Goal: Information Seeking & Learning: Understand process/instructions

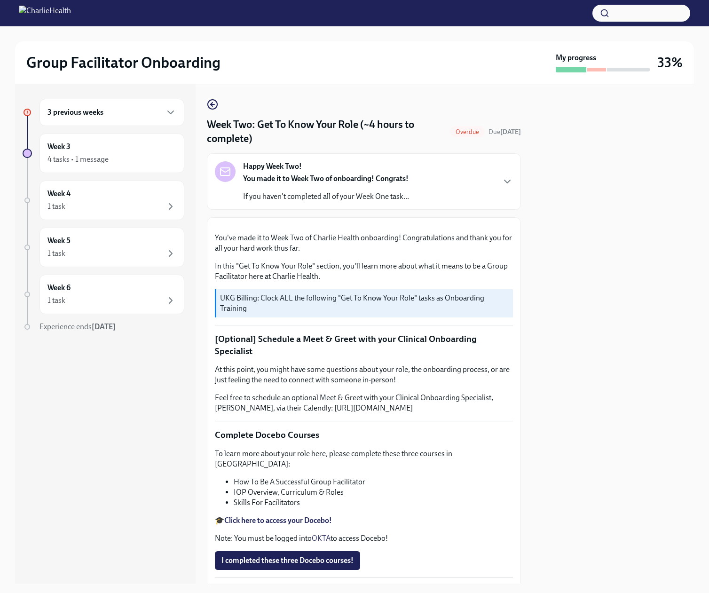
scroll to position [470, 0]
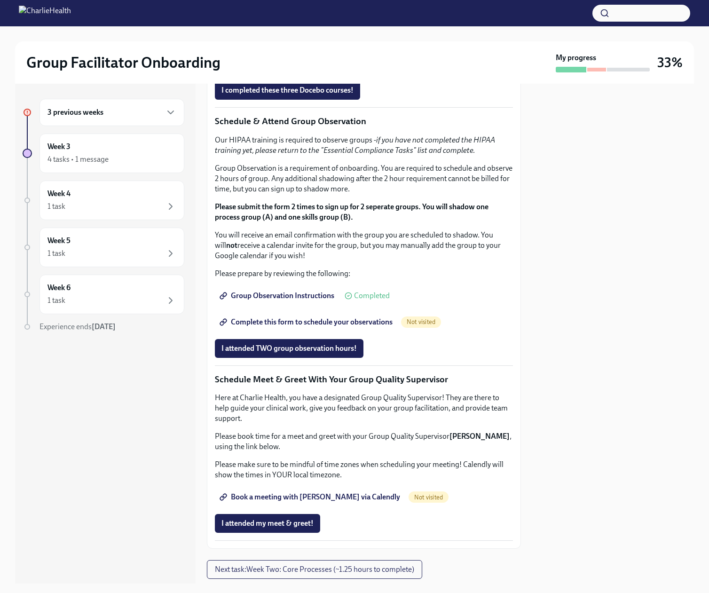
click at [294, 55] on strong "Click here to access your Docebo!" at bounding box center [278, 50] width 108 height 9
click at [295, 55] on strong "Click here to access your Docebo!" at bounding box center [278, 50] width 108 height 9
click at [309, 95] on span "I completed these three Docebo courses!" at bounding box center [288, 90] width 132 height 9
click at [92, 118] on h6 "3 previous weeks" at bounding box center [76, 112] width 56 height 10
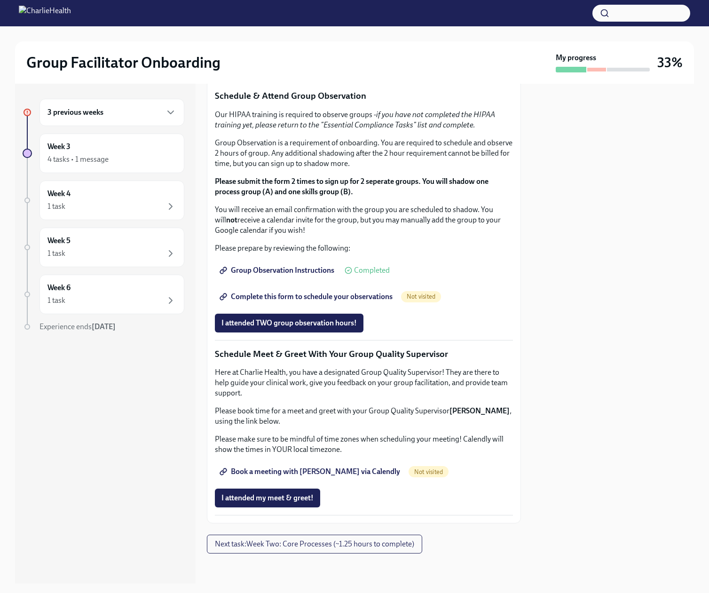
scroll to position [794, 0]
click at [277, 302] on span "Complete this form to schedule your observations" at bounding box center [307, 296] width 171 height 9
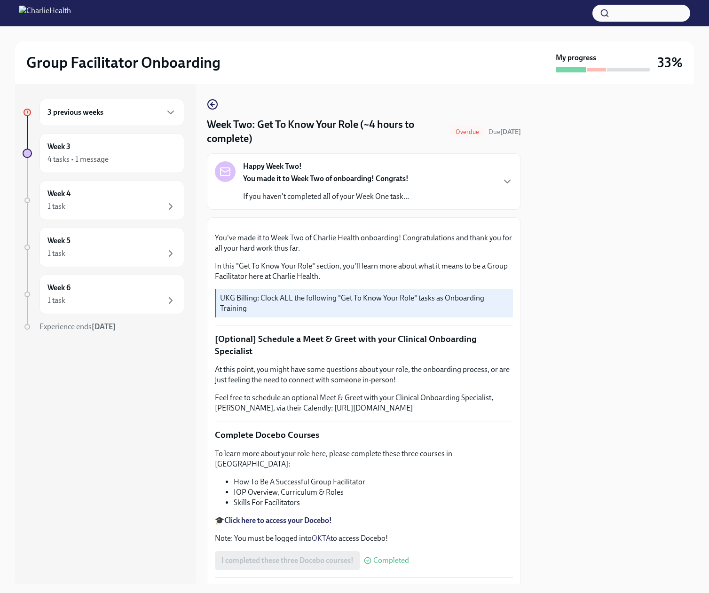
click at [104, 118] on h6 "3 previous weeks" at bounding box center [76, 112] width 56 height 10
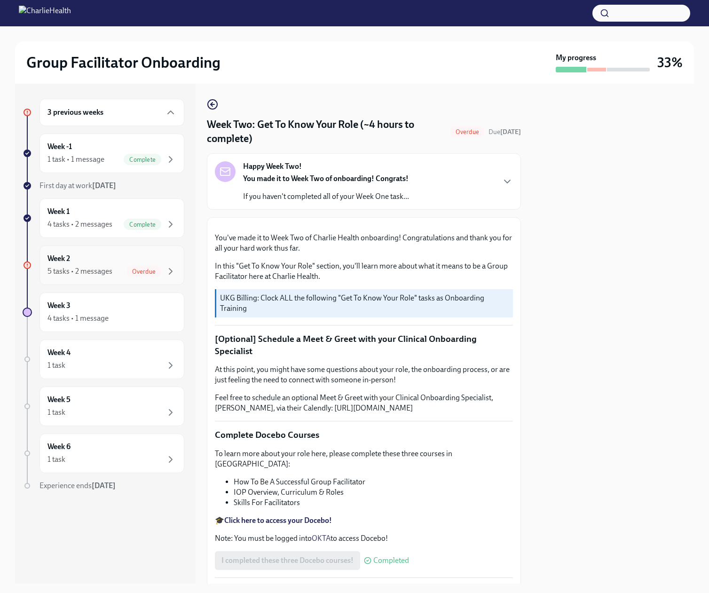
click at [125, 277] on div "5 tasks • 2 messages Overdue" at bounding box center [112, 271] width 129 height 11
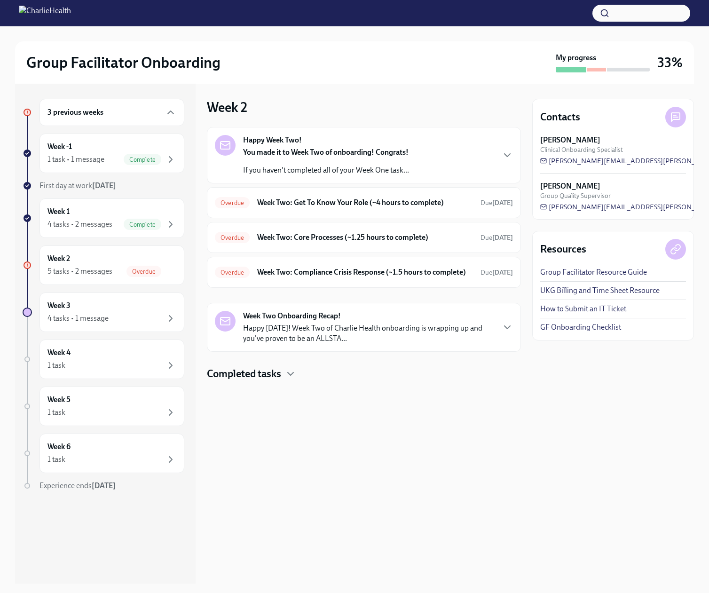
click at [331, 175] on p "If you haven't completed all of your Week One task..." at bounding box center [326, 170] width 166 height 10
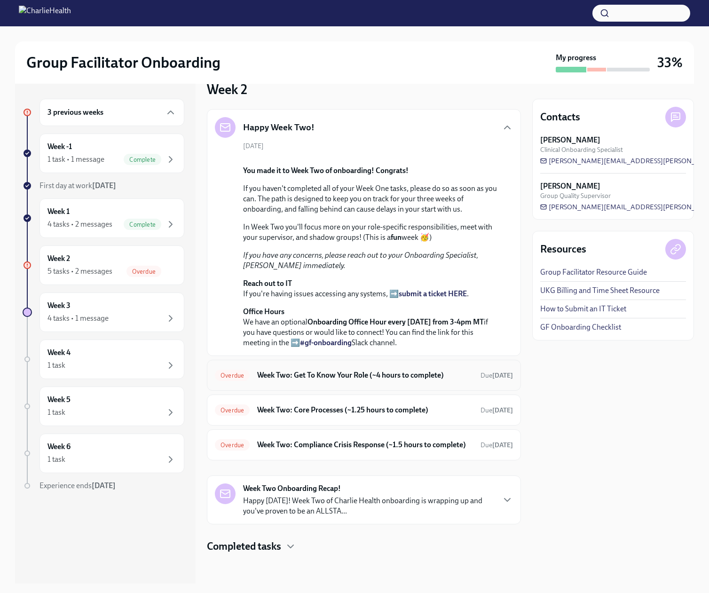
scroll to position [279, 0]
click at [134, 277] on div "Week 2 5 tasks • 2 messages Overdue" at bounding box center [112, 266] width 129 height 24
click at [313, 370] on h6 "Week Two: Get To Know Your Role (~4 hours to complete)" at bounding box center [365, 375] width 216 height 10
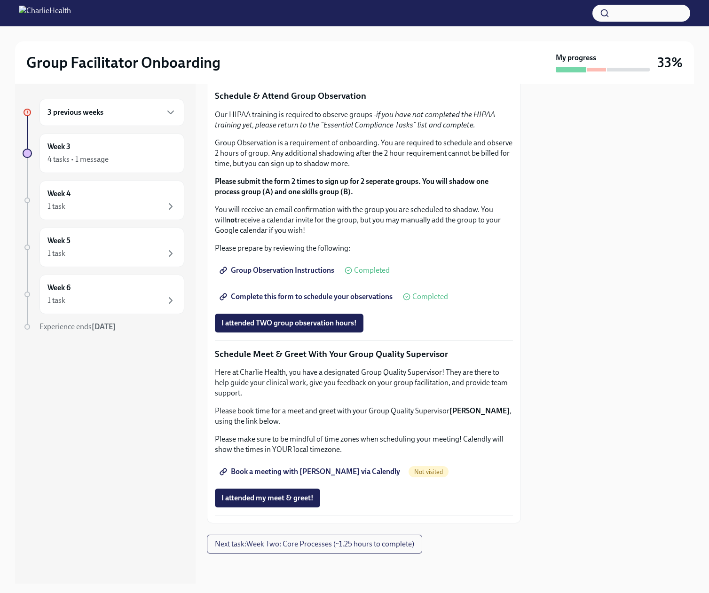
scroll to position [888, 0]
click at [293, 473] on span "Book a meeting with [PERSON_NAME] via Calendly" at bounding box center [311, 471] width 179 height 9
click at [256, 549] on span "Next task : Week Two: Core Processes (~1.25 hours to complete)" at bounding box center [314, 544] width 199 height 9
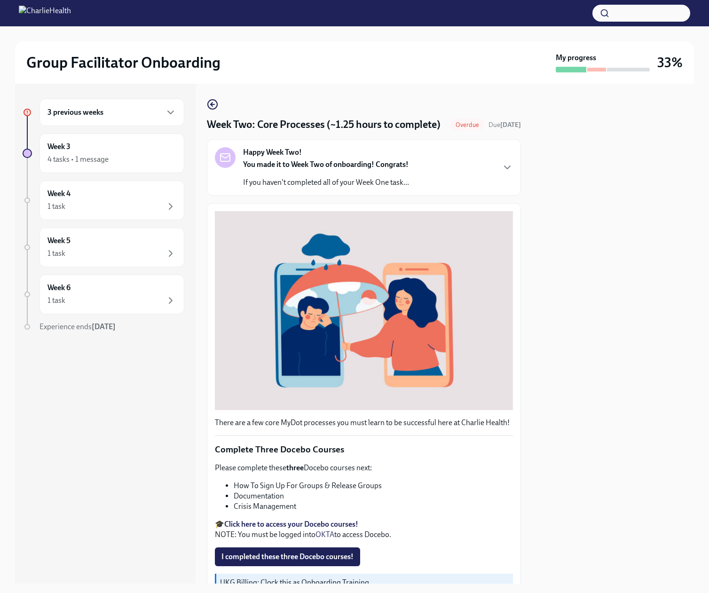
click at [99, 118] on h6 "3 previous weeks" at bounding box center [76, 112] width 56 height 10
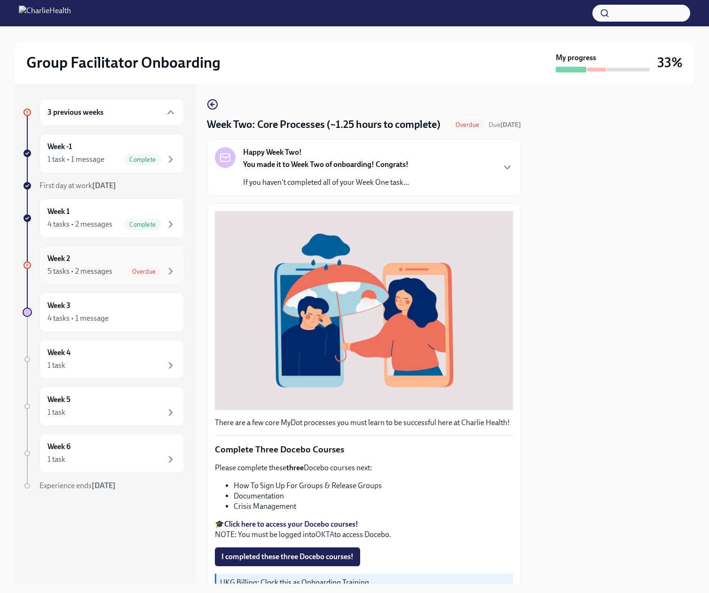
click at [100, 277] on div "5 tasks • 2 messages" at bounding box center [80, 271] width 65 height 10
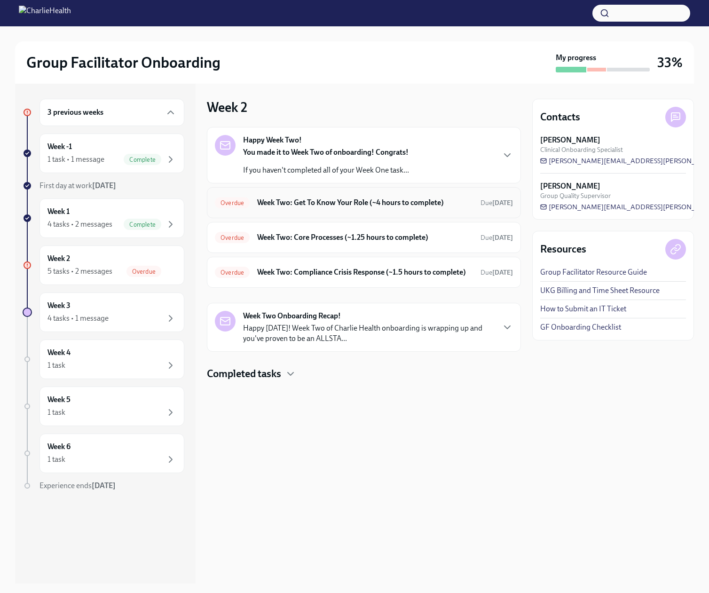
click at [347, 208] on h6 "Week Two: Get To Know Your Role (~4 hours to complete)" at bounding box center [365, 203] width 216 height 10
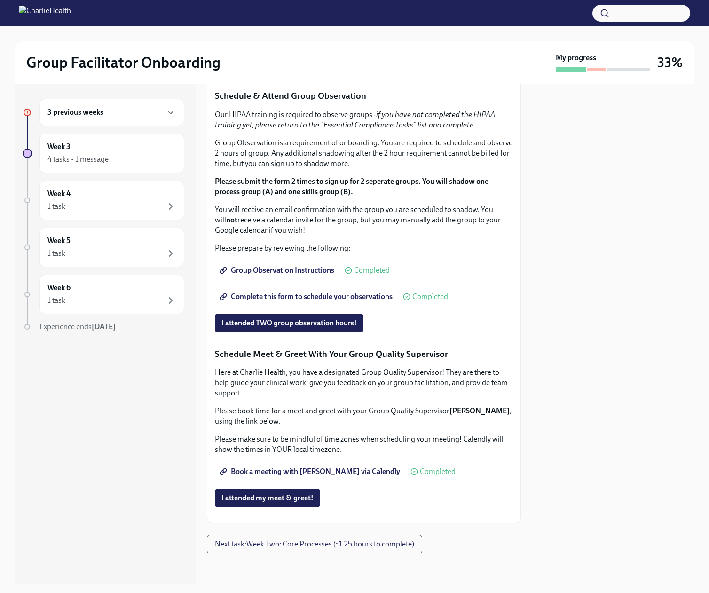
scroll to position [888, 0]
click at [415, 549] on span "Next task : Week Two: Core Processes (~1.25 hours to complete)" at bounding box center [314, 544] width 199 height 9
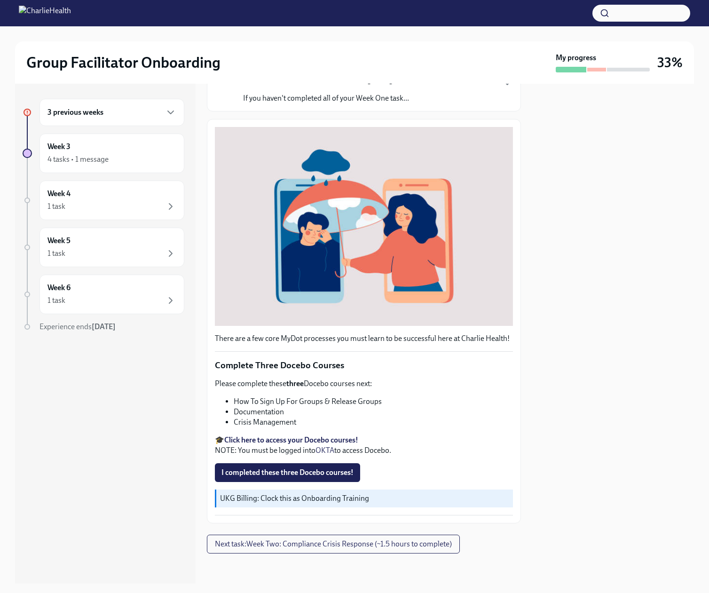
scroll to position [154, 0]
